Goal: Information Seeking & Learning: Learn about a topic

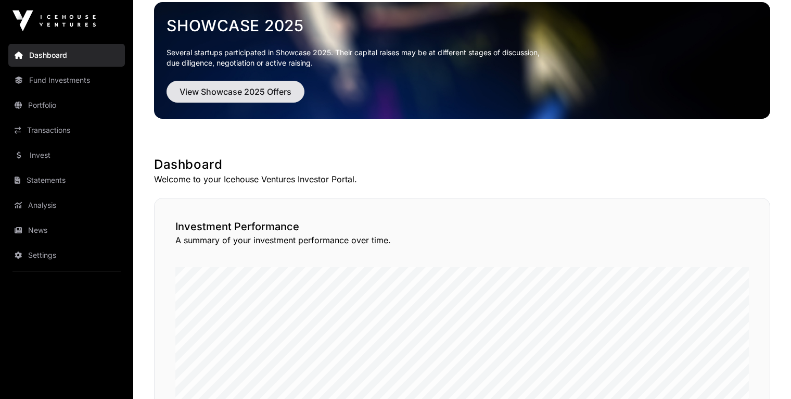
scroll to position [28, 0]
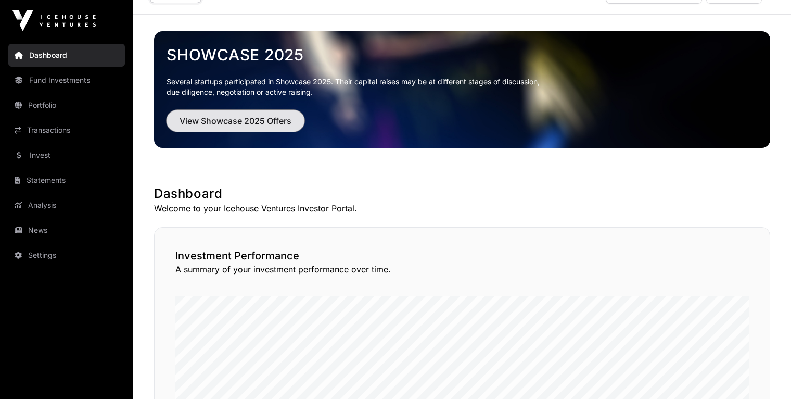
click at [248, 120] on span "View Showcase 2025 Offers" at bounding box center [236, 121] width 112 height 12
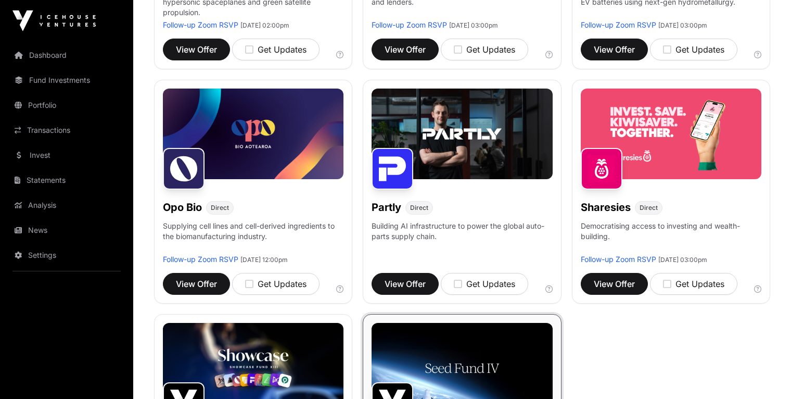
scroll to position [554, 0]
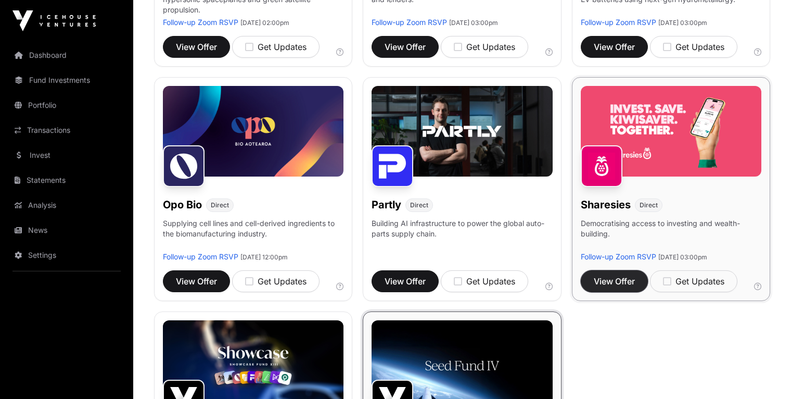
click at [600, 285] on span "View Offer" at bounding box center [614, 281] width 41 height 12
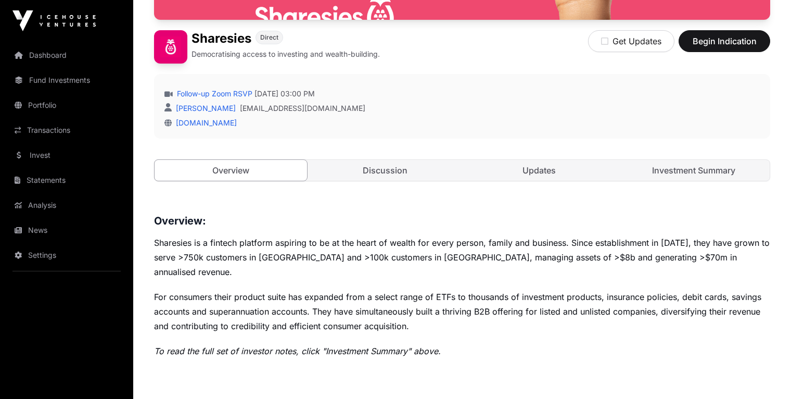
scroll to position [237, 0]
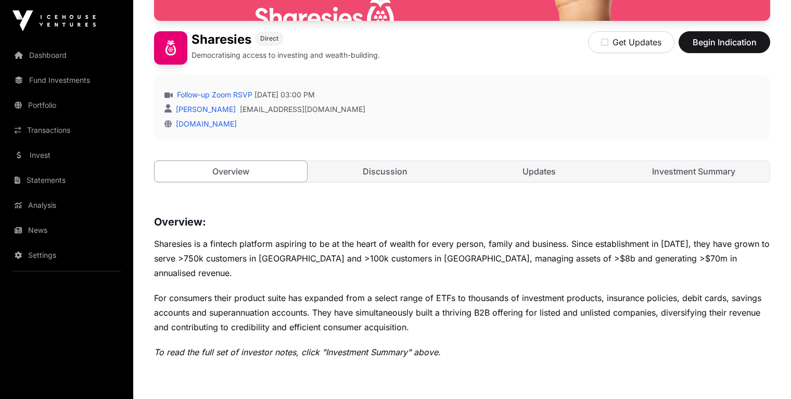
click at [383, 187] on div "Open Sharesies Direct Democratising access to investing and wealth-building. Ge…" at bounding box center [462, 28] width 616 height 349
click at [384, 177] on link "Discussion" at bounding box center [385, 171] width 153 height 21
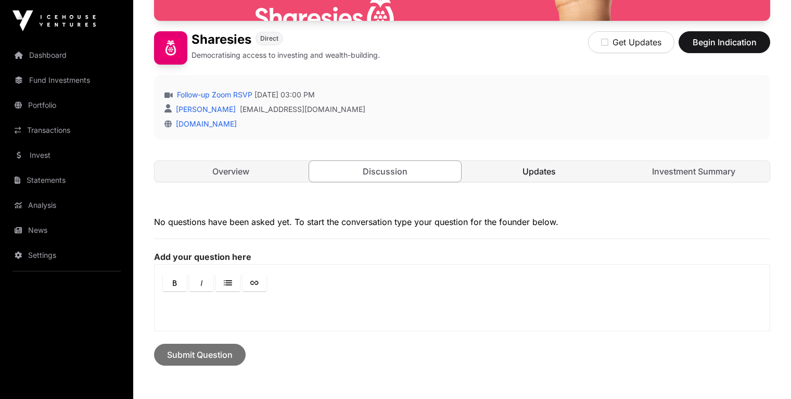
click at [548, 170] on link "Updates" at bounding box center [539, 171] width 153 height 21
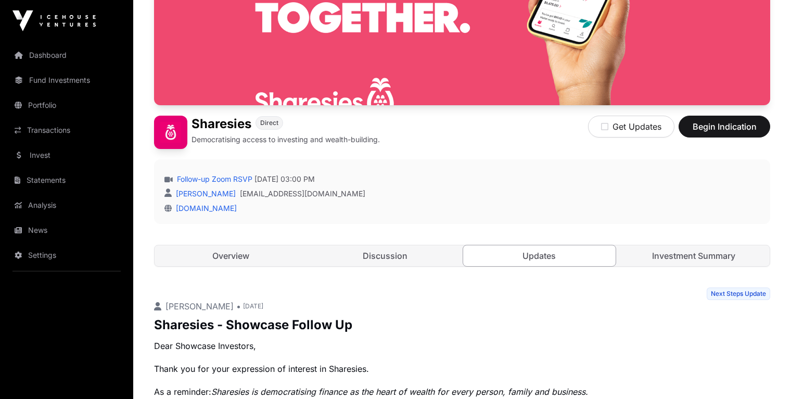
scroll to position [115, 0]
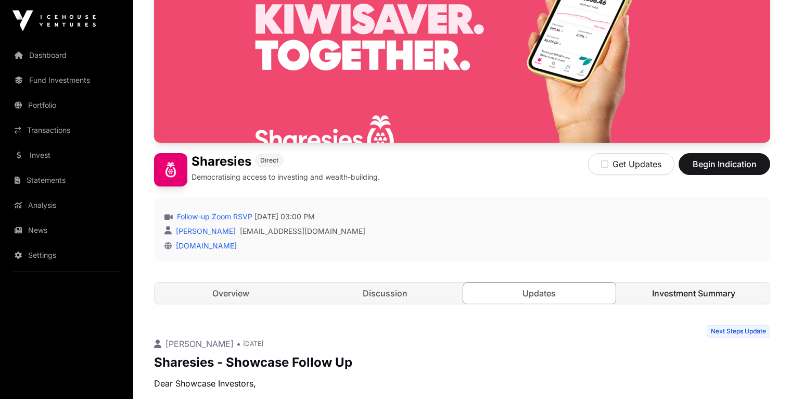
click at [665, 294] on link "Investment Summary" at bounding box center [694, 293] width 153 height 21
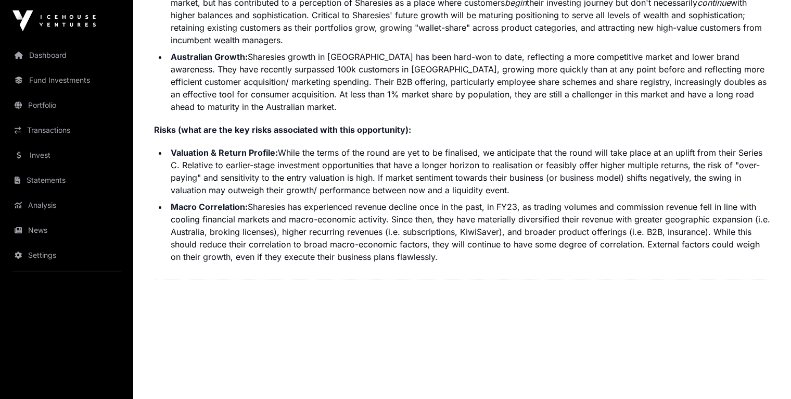
scroll to position [2654, 0]
